Goal: Task Accomplishment & Management: Use online tool/utility

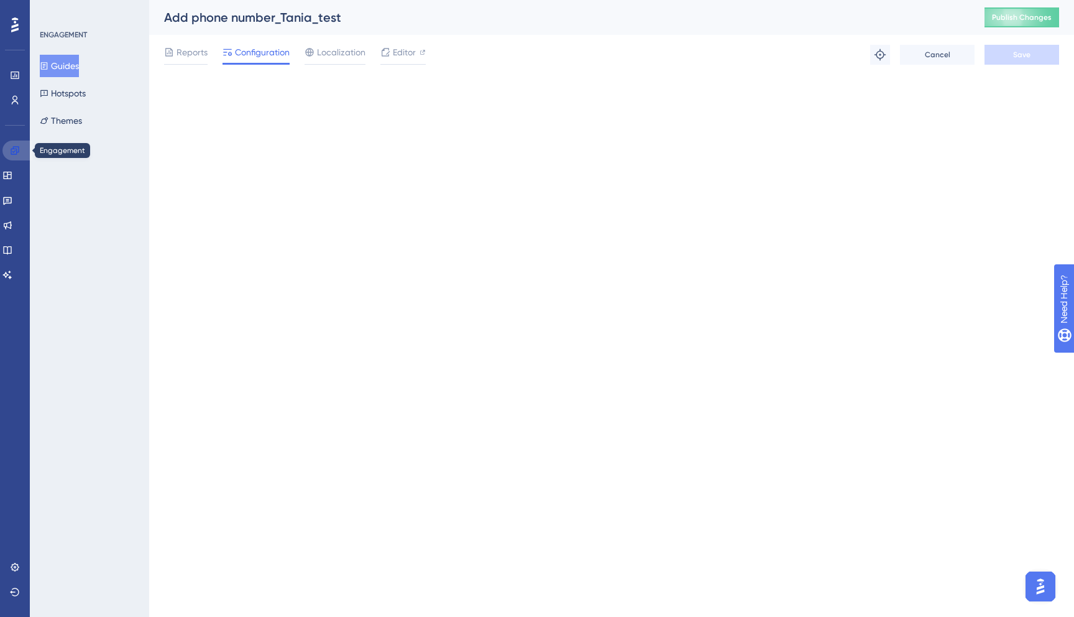
click at [12, 150] on icon at bounding box center [15, 150] width 10 height 10
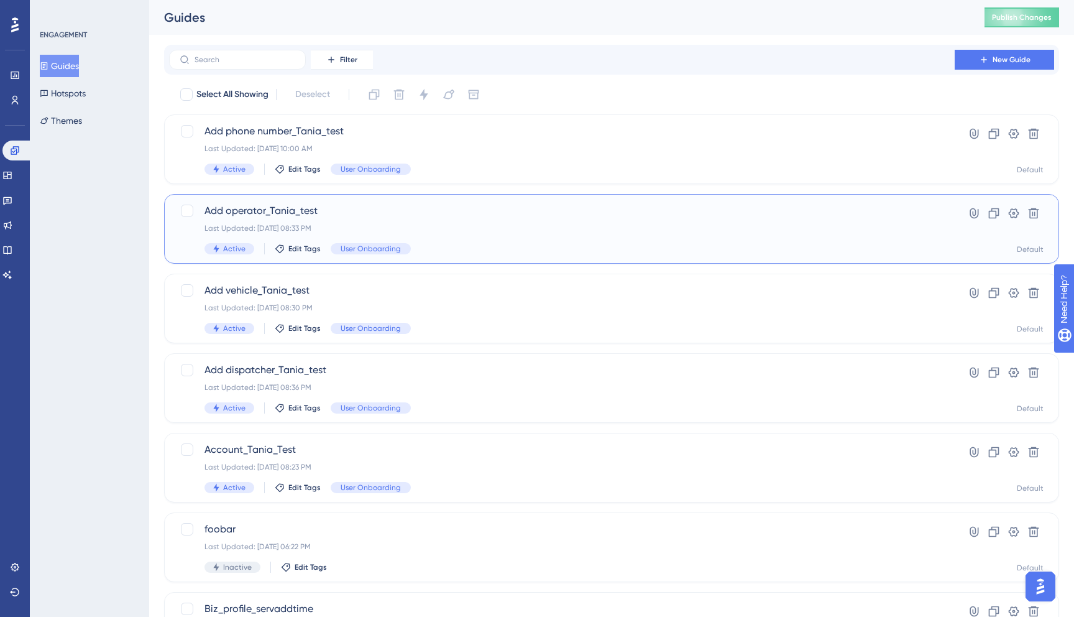
click at [350, 222] on div "Add operator_Tania_test Last Updated: Sep 10 2025, 08:33 PM Active Edit Tags Us…" at bounding box center [561, 228] width 715 height 51
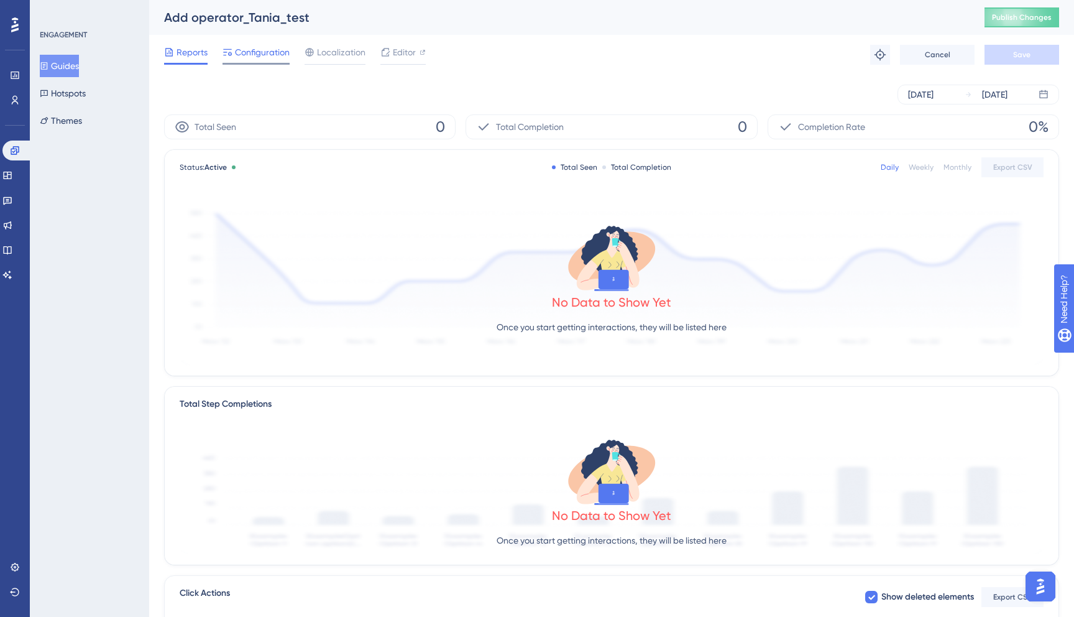
click at [260, 47] on span "Configuration" at bounding box center [262, 52] width 55 height 15
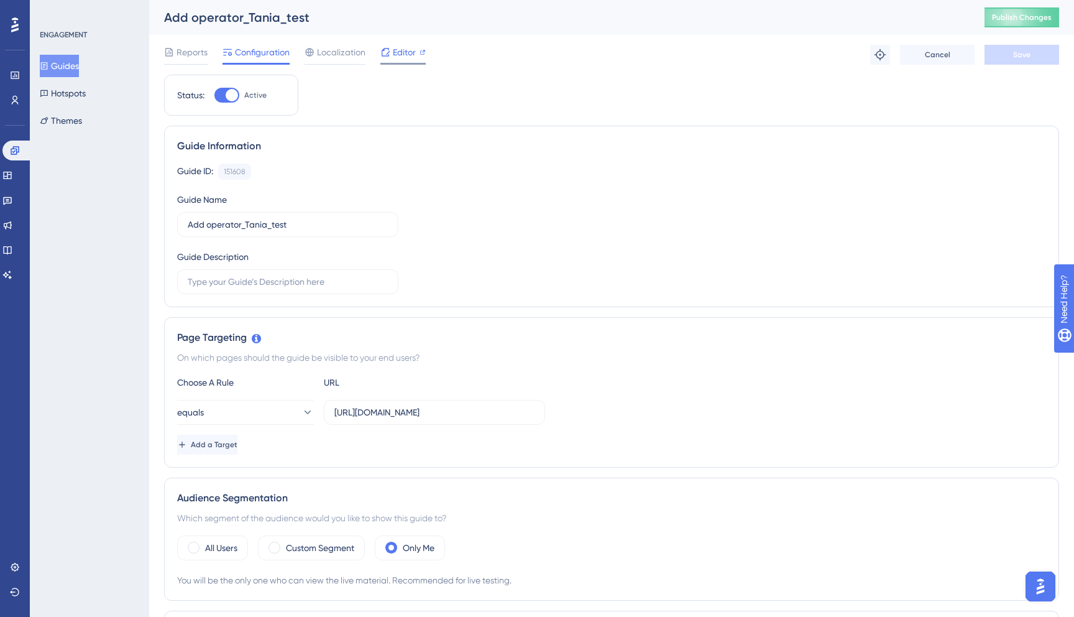
click at [411, 49] on span "Editor" at bounding box center [404, 52] width 23 height 15
click at [397, 53] on span "Editor" at bounding box center [404, 52] width 23 height 15
click at [12, 148] on icon at bounding box center [15, 150] width 10 height 10
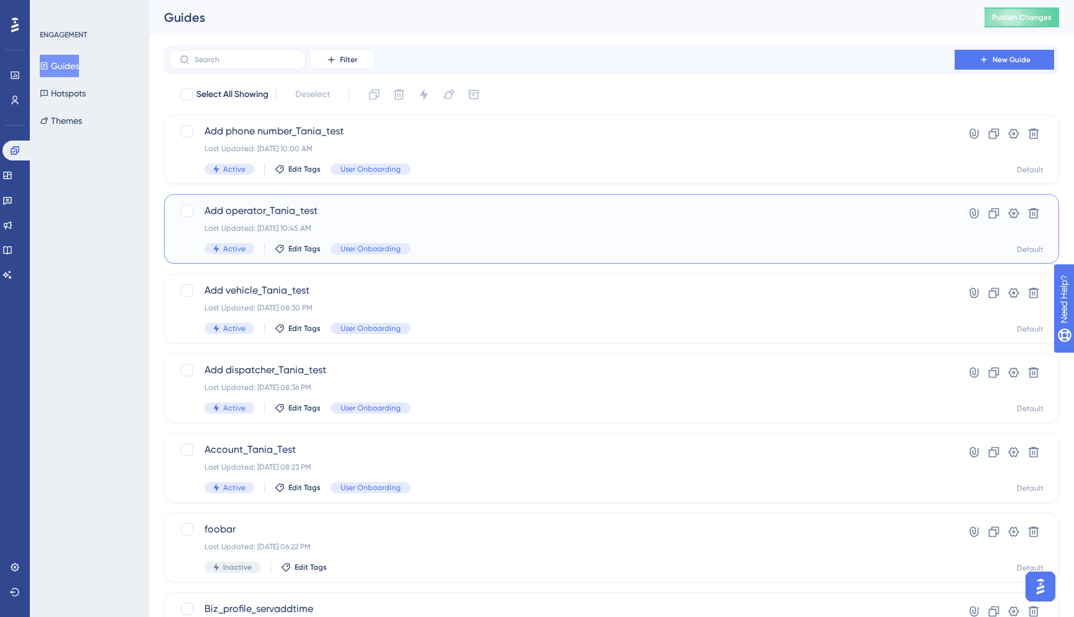
click at [398, 216] on span "Add operator_Tania_test" at bounding box center [561, 210] width 715 height 15
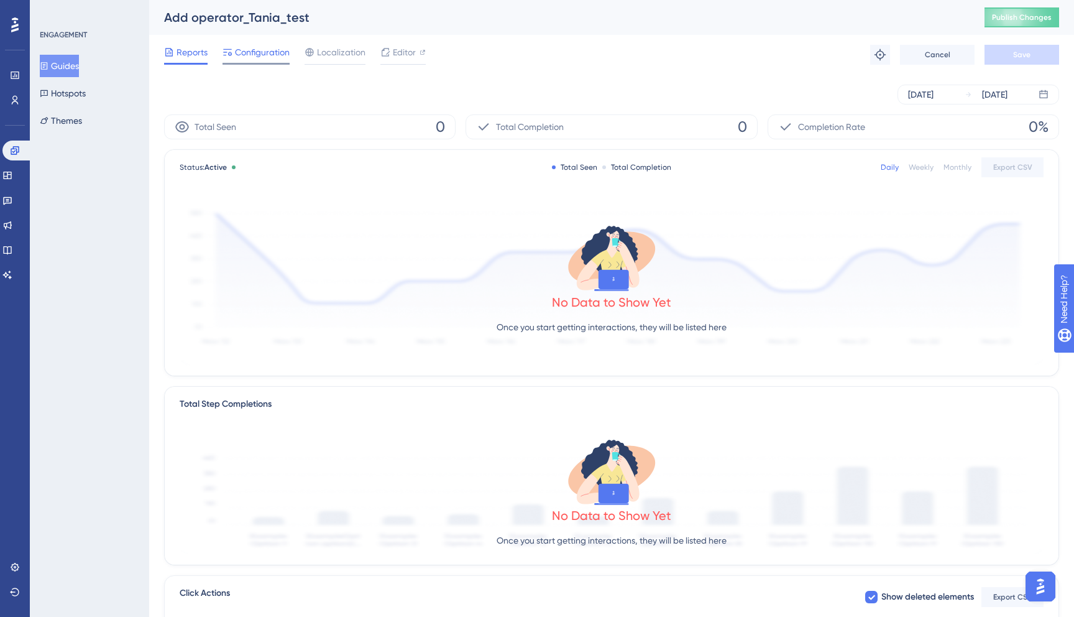
click at [267, 51] on span "Configuration" at bounding box center [262, 52] width 55 height 15
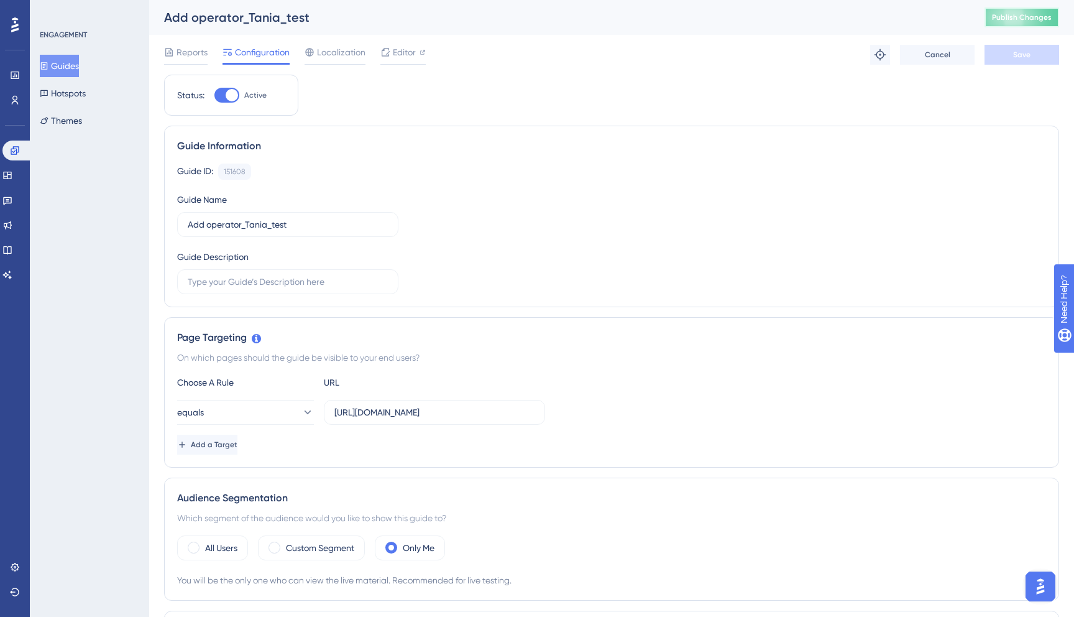
click at [1014, 19] on span "Publish Changes" at bounding box center [1022, 17] width 60 height 10
click at [408, 54] on span "Editor" at bounding box center [404, 52] width 23 height 15
click at [1008, 19] on span "Publish Changes" at bounding box center [1022, 17] width 60 height 10
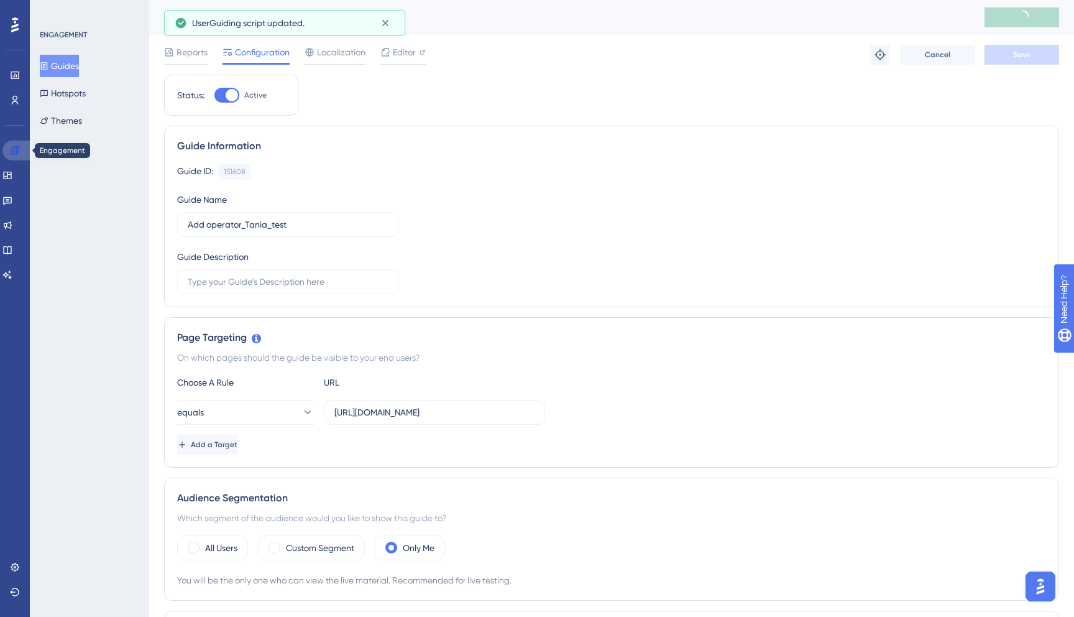
click at [19, 148] on icon at bounding box center [15, 150] width 10 height 10
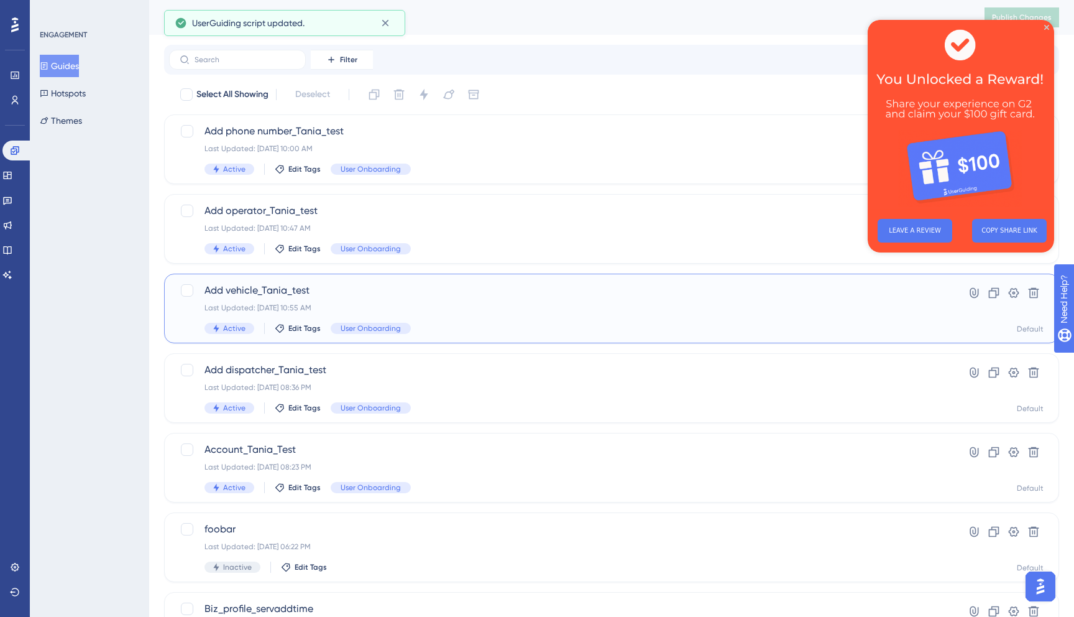
click at [377, 304] on div "Last Updated: Sep 12 2025, 10:55 AM" at bounding box center [561, 308] width 715 height 10
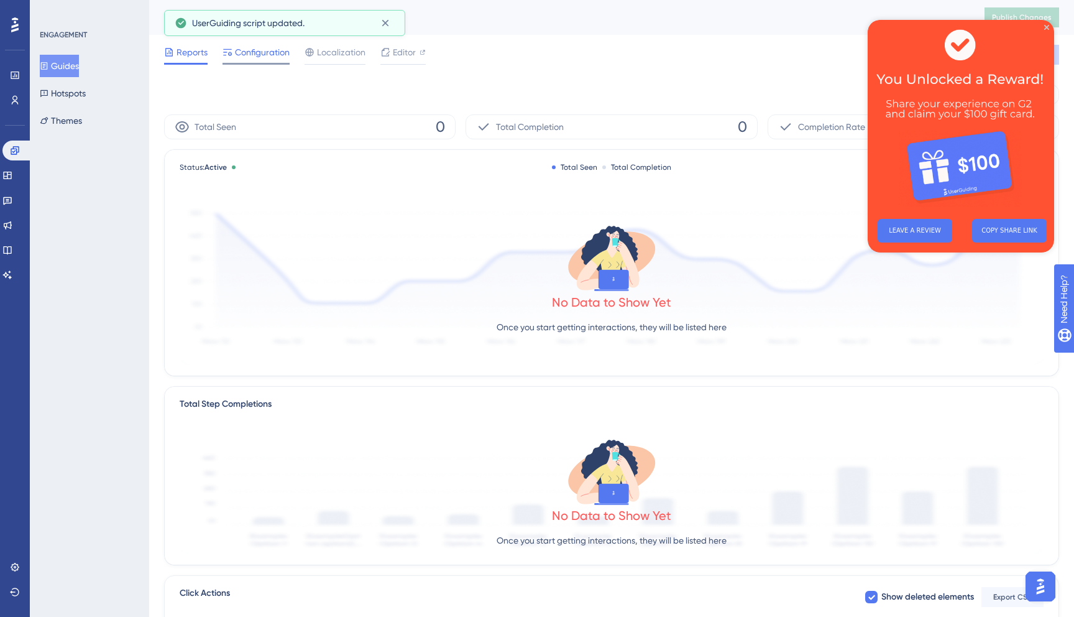
click at [239, 52] on span "Configuration" at bounding box center [262, 52] width 55 height 15
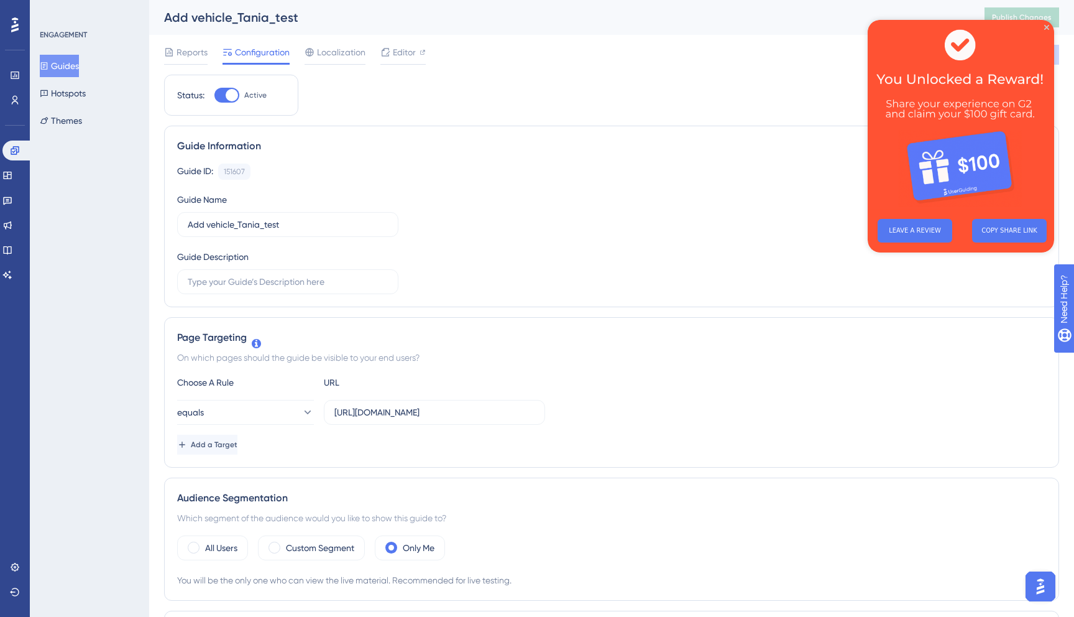
click at [1042, 24] on img at bounding box center [961, 114] width 186 height 189
click at [341, 53] on span "Localization" at bounding box center [341, 52] width 48 height 15
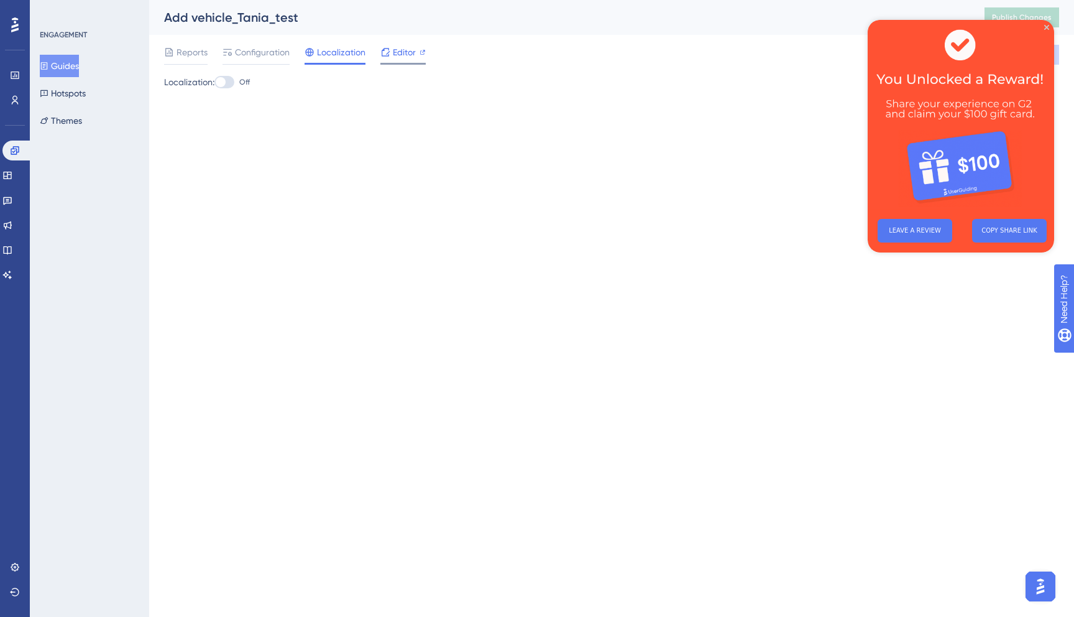
click at [400, 52] on span "Editor" at bounding box center [404, 52] width 23 height 15
